Goal: Contribute content

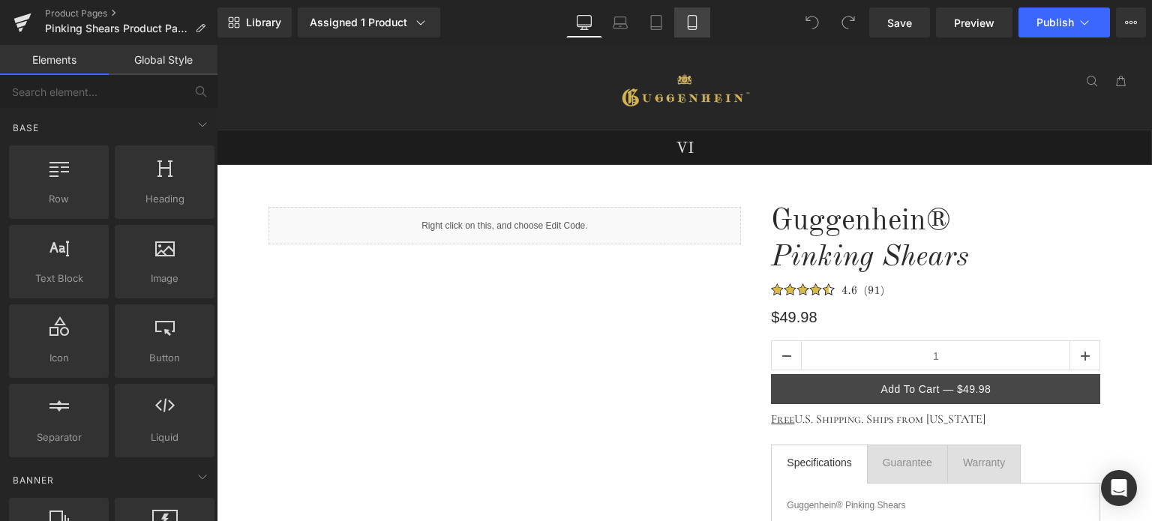
click at [692, 22] on icon at bounding box center [692, 22] width 15 height 15
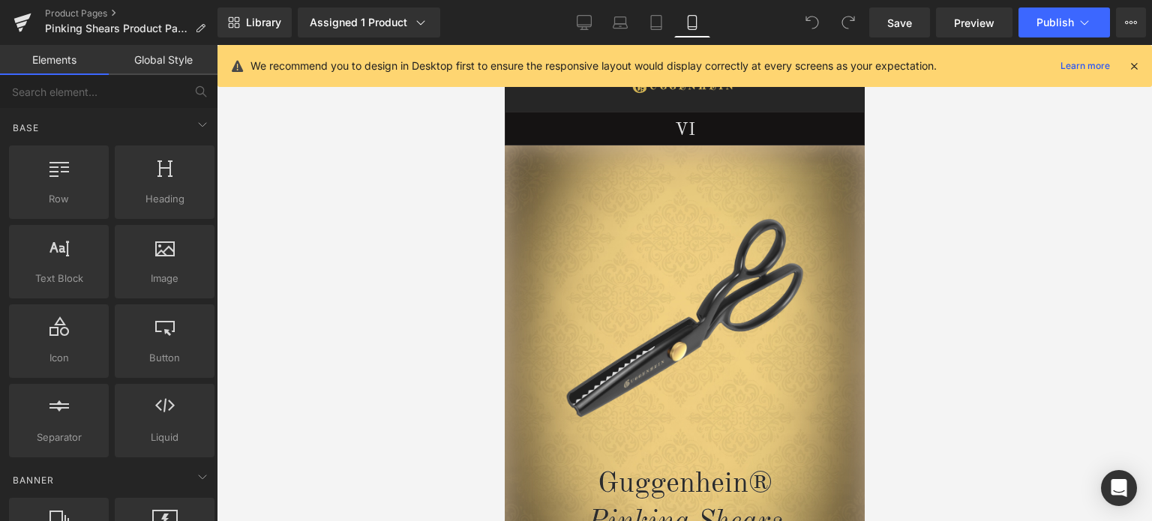
click at [1137, 65] on icon at bounding box center [1134, 66] width 14 height 14
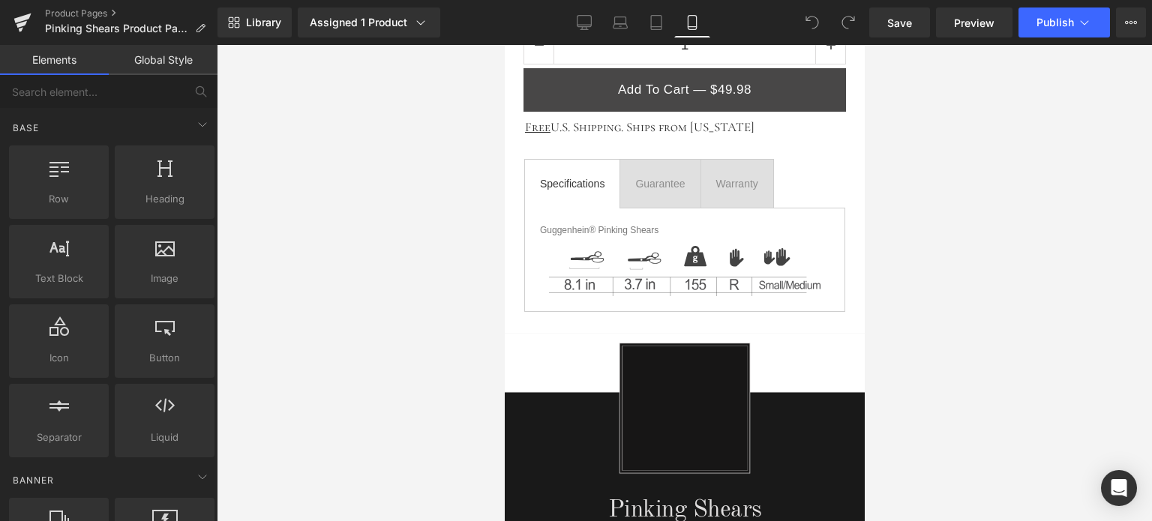
scroll to position [1139, 0]
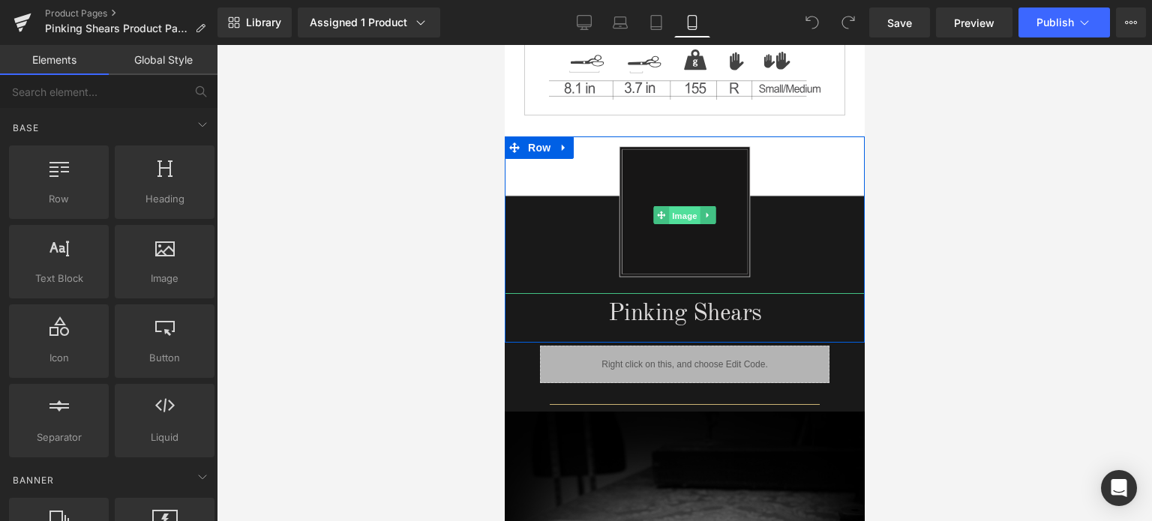
click at [684, 212] on span "Image" at bounding box center [684, 216] width 32 height 18
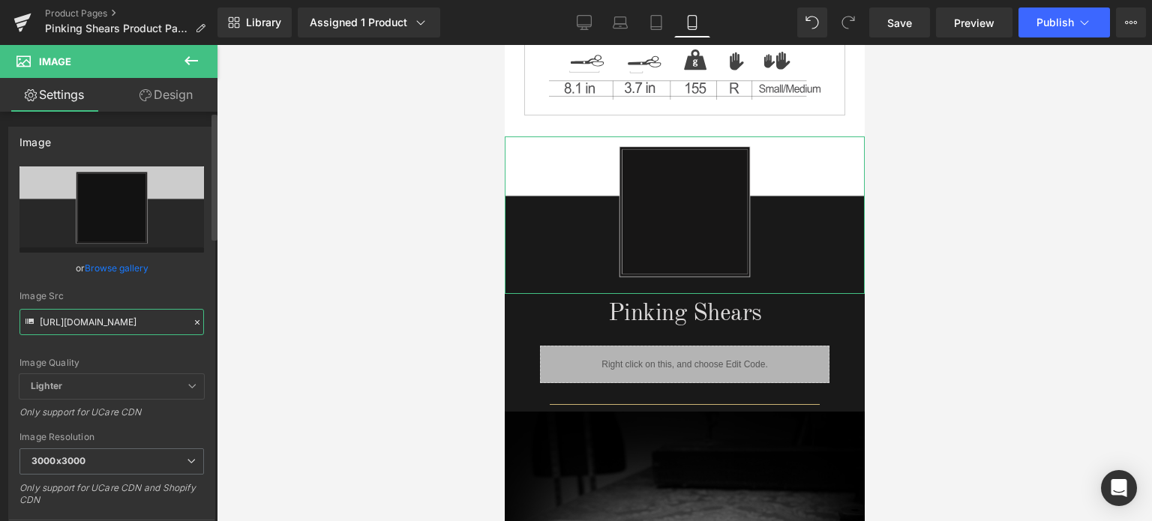
click at [106, 323] on input "[URL][DOMAIN_NAME]" at bounding box center [112, 322] width 185 height 26
paste input "1-1_7fefcb03-45d0-44fd-a7a0-35daf3ba72c6.png?v=1756643956"
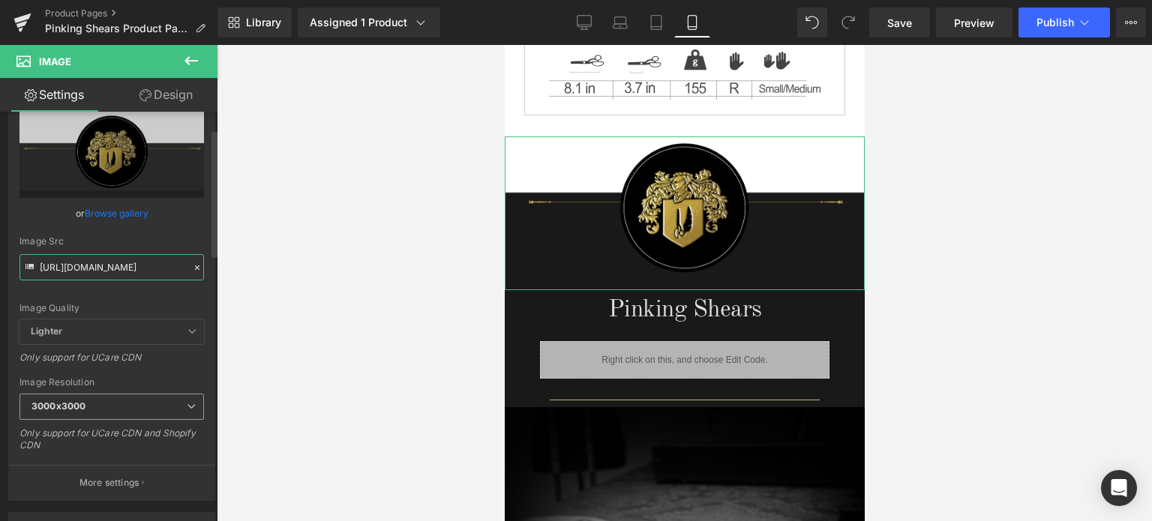
scroll to position [75, 0]
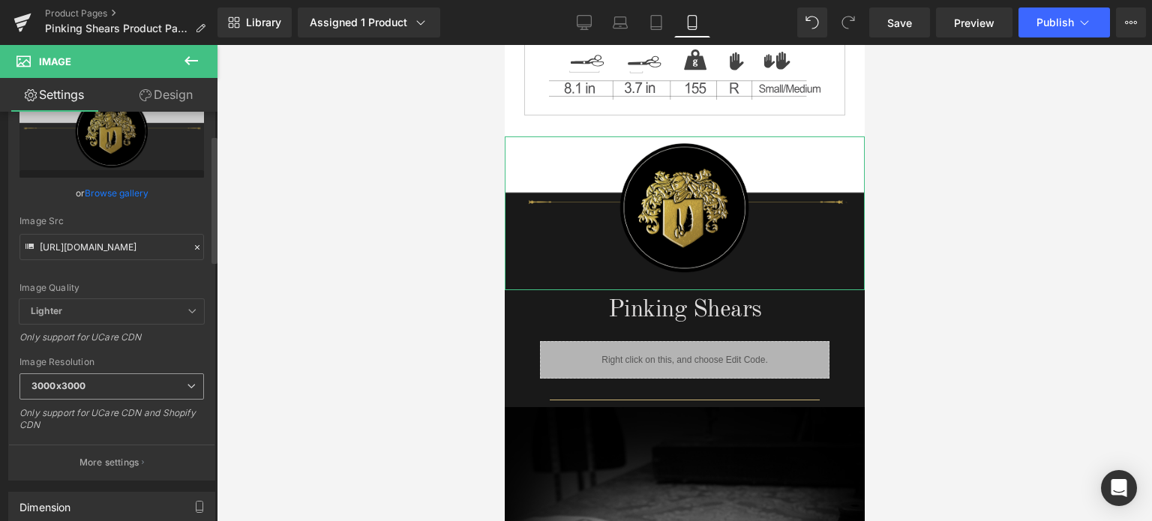
click at [107, 384] on span "3000x3000" at bounding box center [112, 387] width 185 height 26
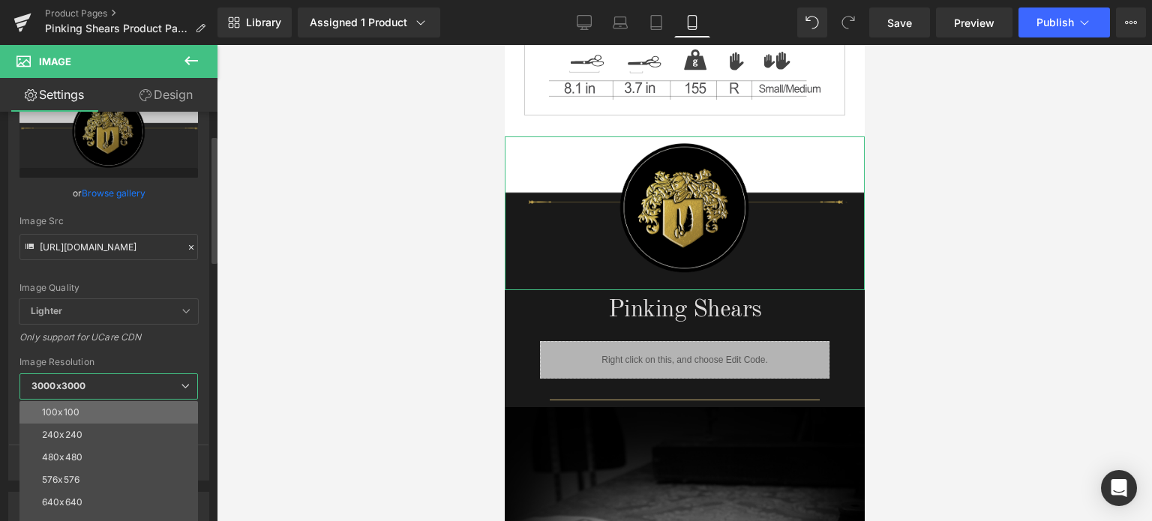
scroll to position [0, 0]
click at [95, 430] on li "240x240" at bounding box center [112, 435] width 185 height 23
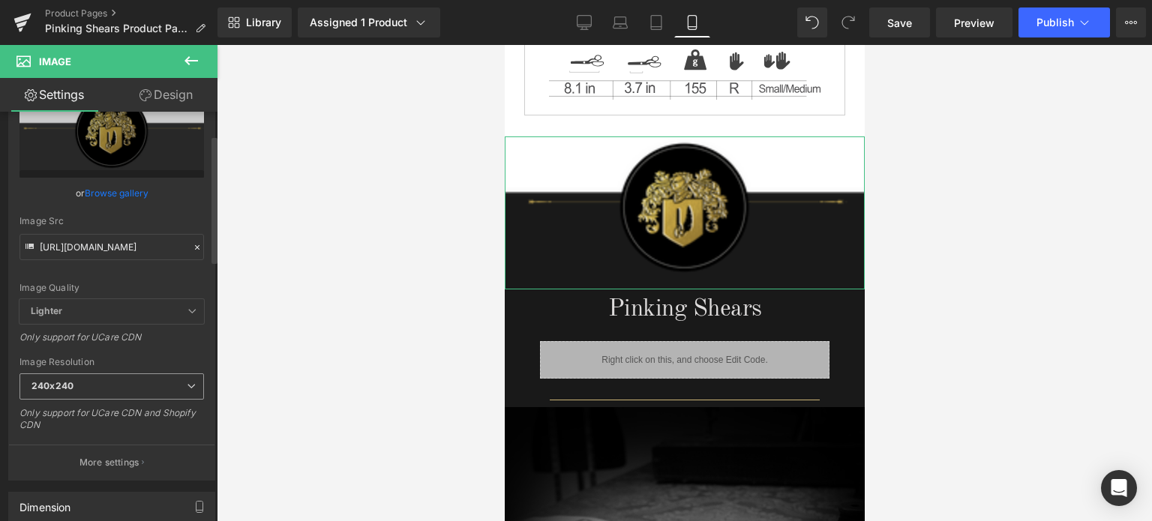
click at [105, 392] on span "240x240" at bounding box center [112, 387] width 185 height 26
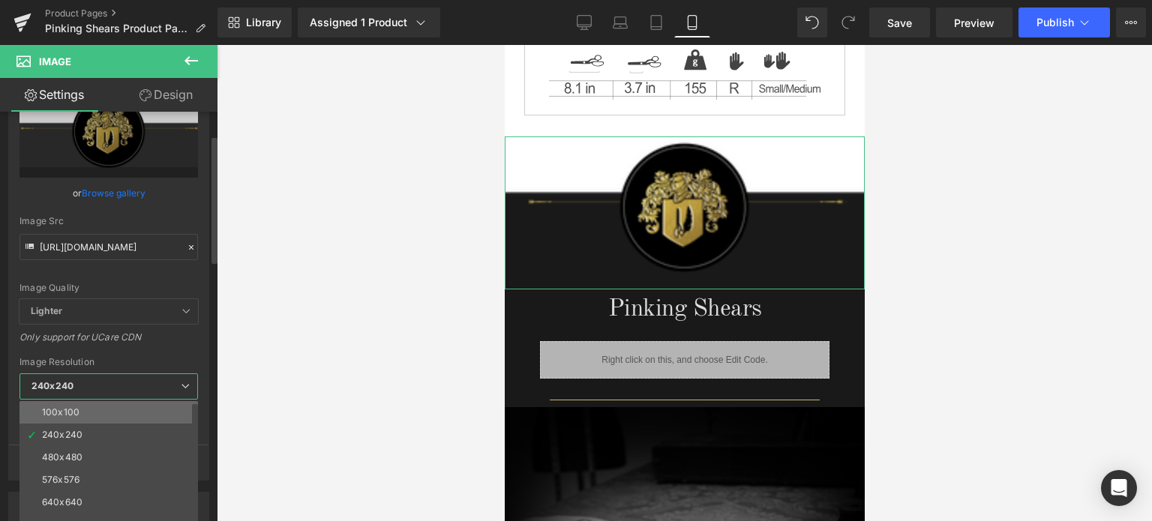
click at [92, 409] on li "100x100" at bounding box center [112, 412] width 185 height 23
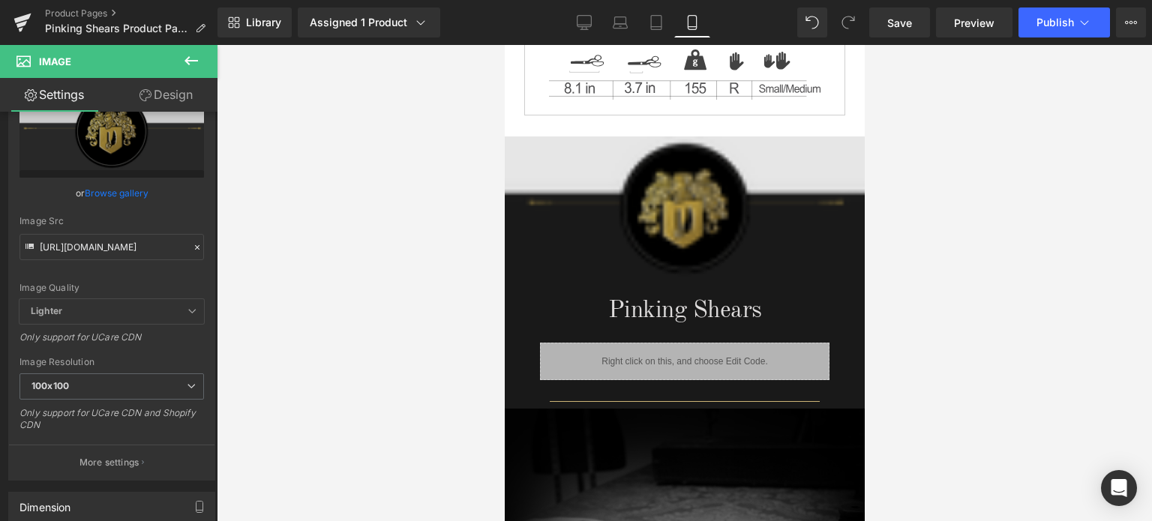
type input "[URL][DOMAIN_NAME]"
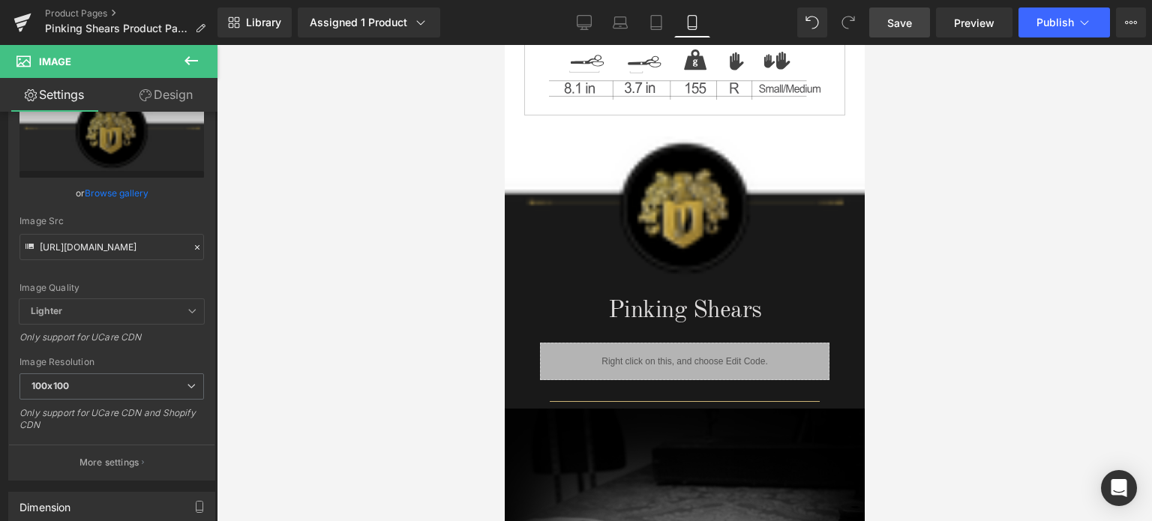
click at [899, 27] on span "Save" at bounding box center [899, 23] width 25 height 16
click at [899, 25] on span "Save" at bounding box center [899, 23] width 25 height 16
click at [900, 23] on span "Save" at bounding box center [899, 23] width 25 height 16
click at [968, 25] on span "Preview" at bounding box center [974, 23] width 41 height 16
click at [894, 13] on link "Save" at bounding box center [899, 23] width 61 height 30
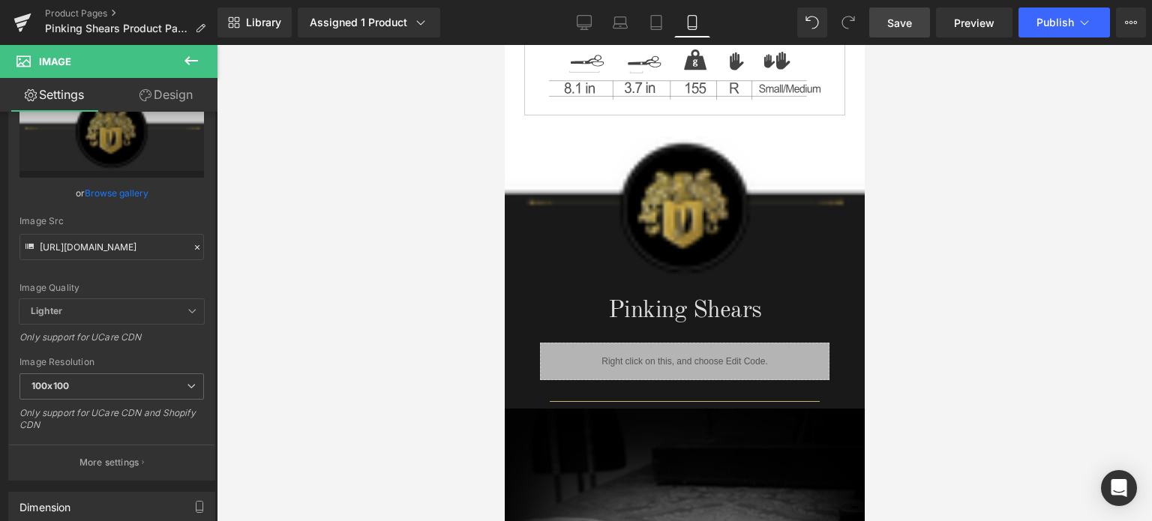
click at [902, 24] on span "Save" at bounding box center [899, 23] width 25 height 16
click at [1074, 22] on button "Publish" at bounding box center [1065, 23] width 92 height 30
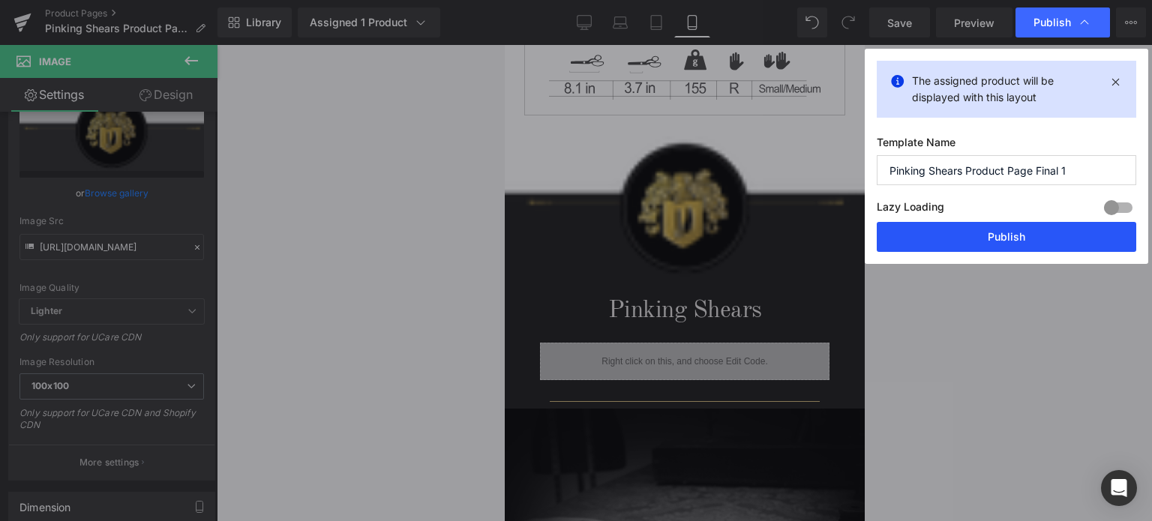
click at [1020, 242] on button "Publish" at bounding box center [1007, 237] width 260 height 30
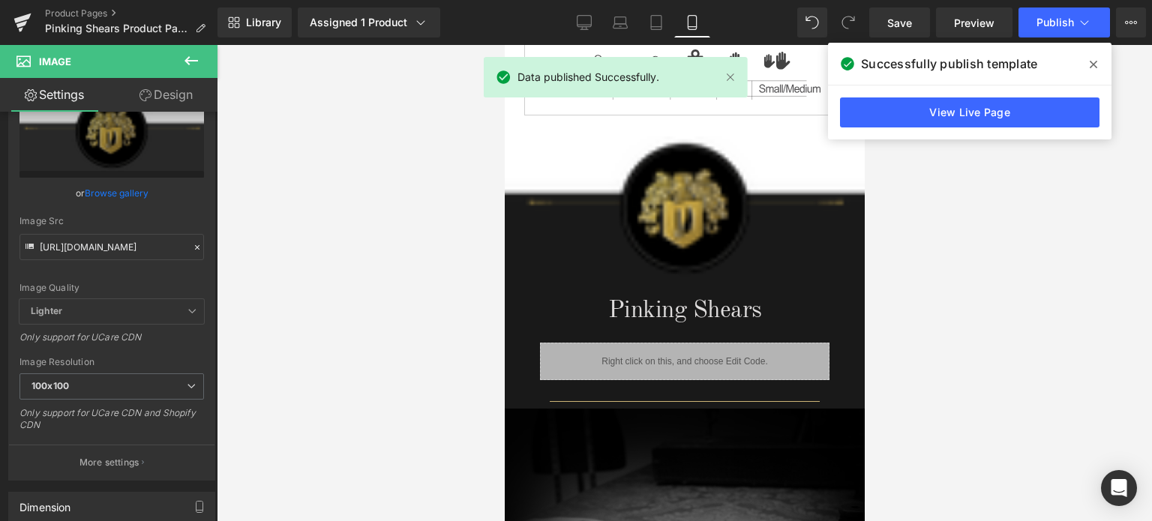
click at [1092, 68] on icon at bounding box center [1094, 65] width 8 height 12
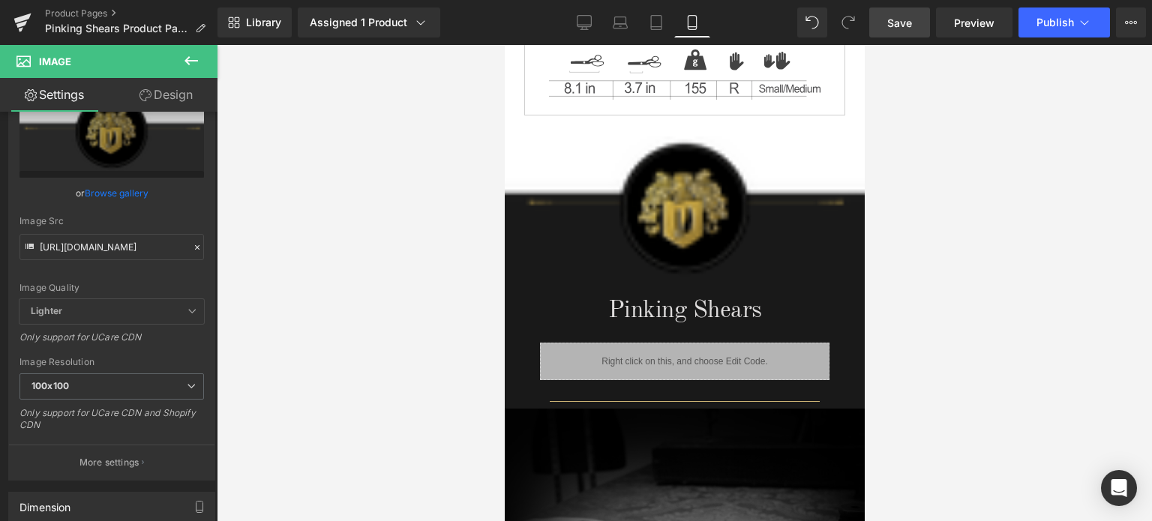
click at [903, 18] on span "Save" at bounding box center [899, 23] width 25 height 16
